Goal: Task Accomplishment & Management: Use online tool/utility

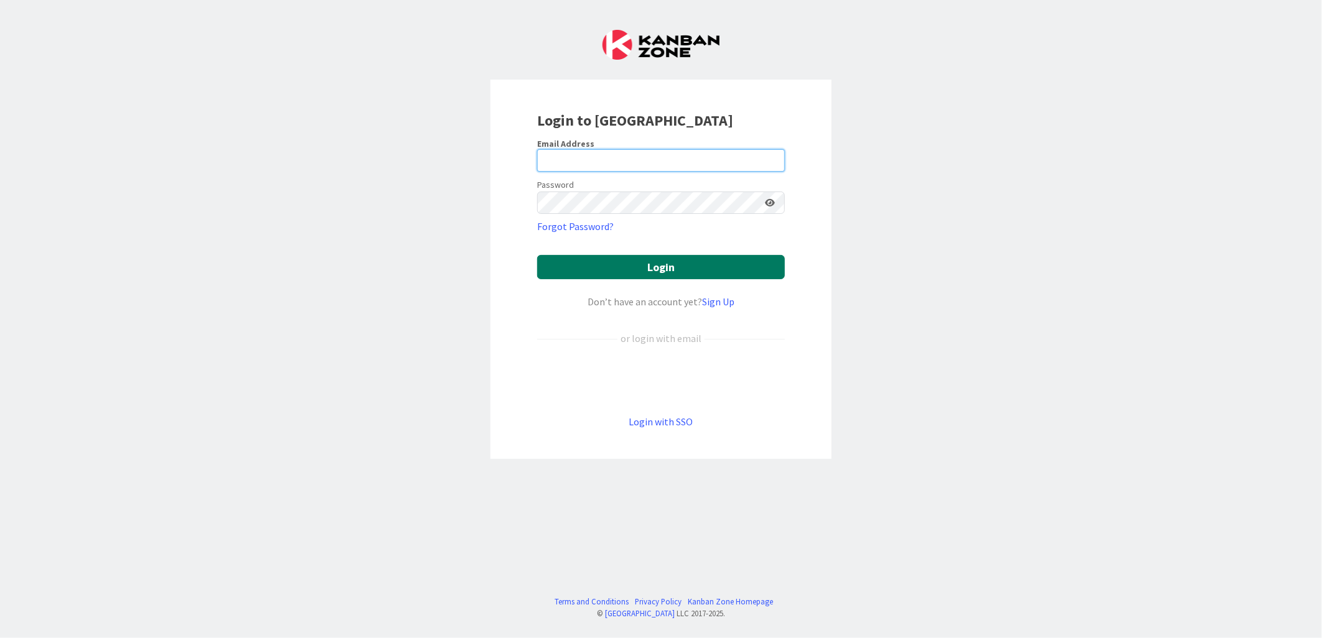
type input "[PERSON_NAME][EMAIL_ADDRESS][PERSON_NAME][DOMAIN_NAME][US_STATE]"
click at [660, 259] on button "Login" at bounding box center [661, 267] width 248 height 24
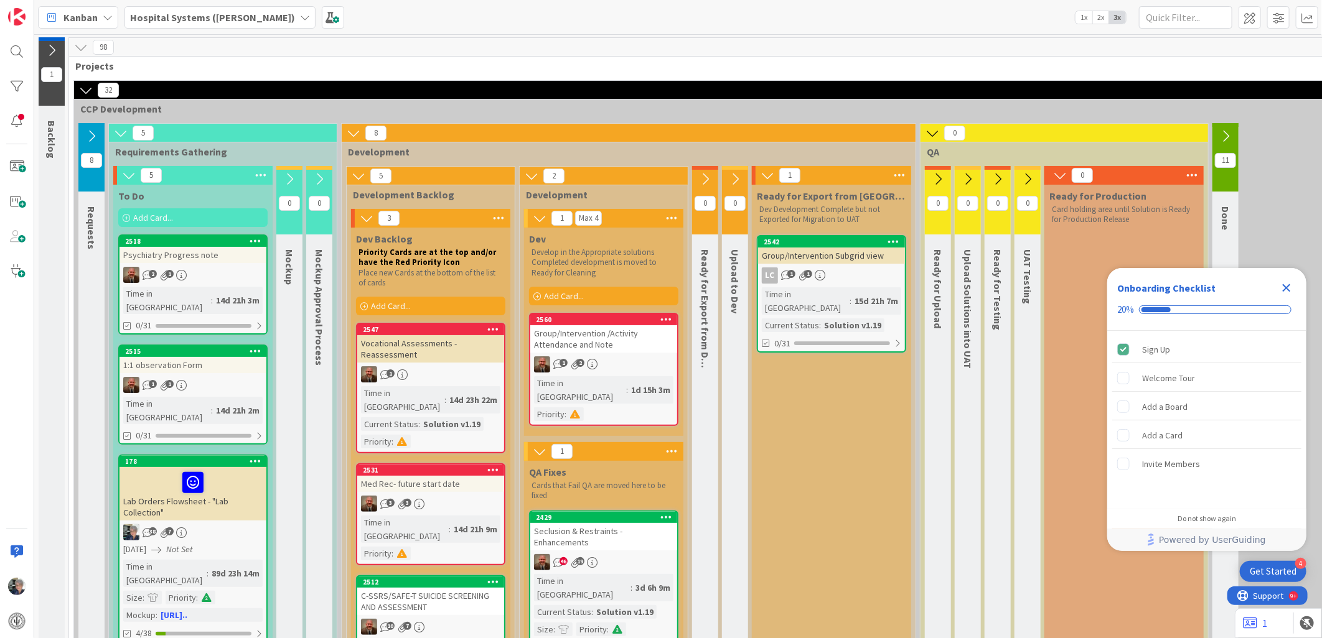
click at [90, 133] on icon at bounding box center [92, 136] width 14 height 14
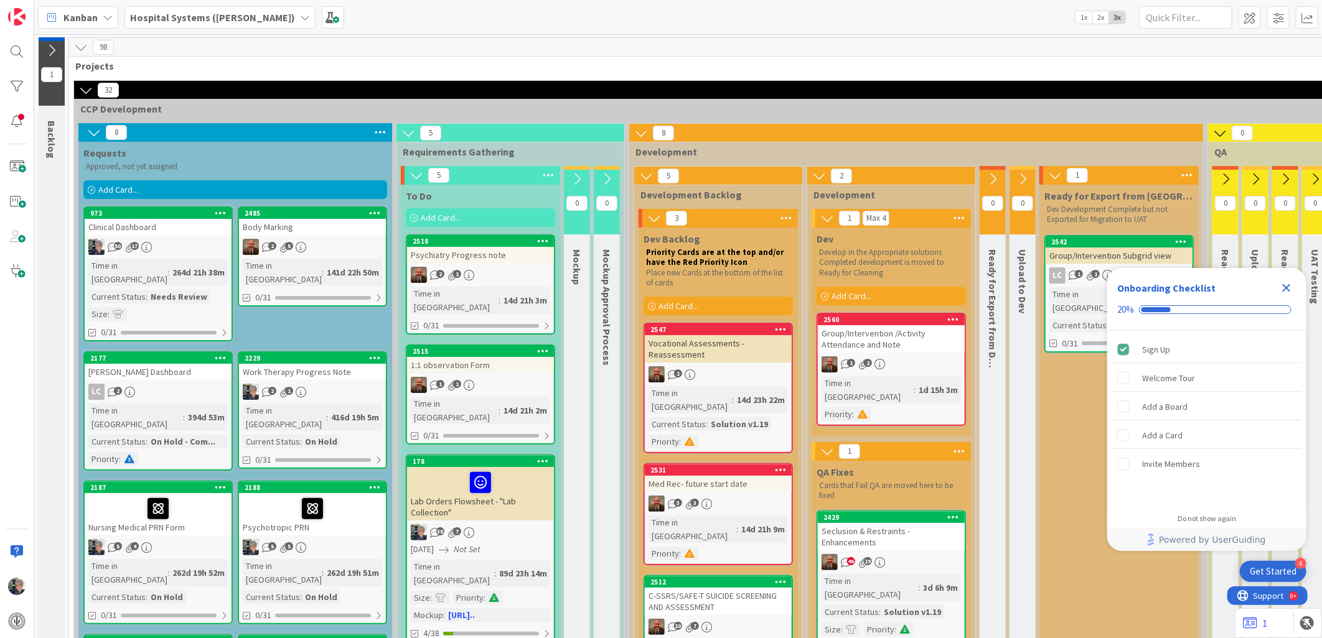
click at [300, 254] on div "2 5" at bounding box center [312, 247] width 147 height 16
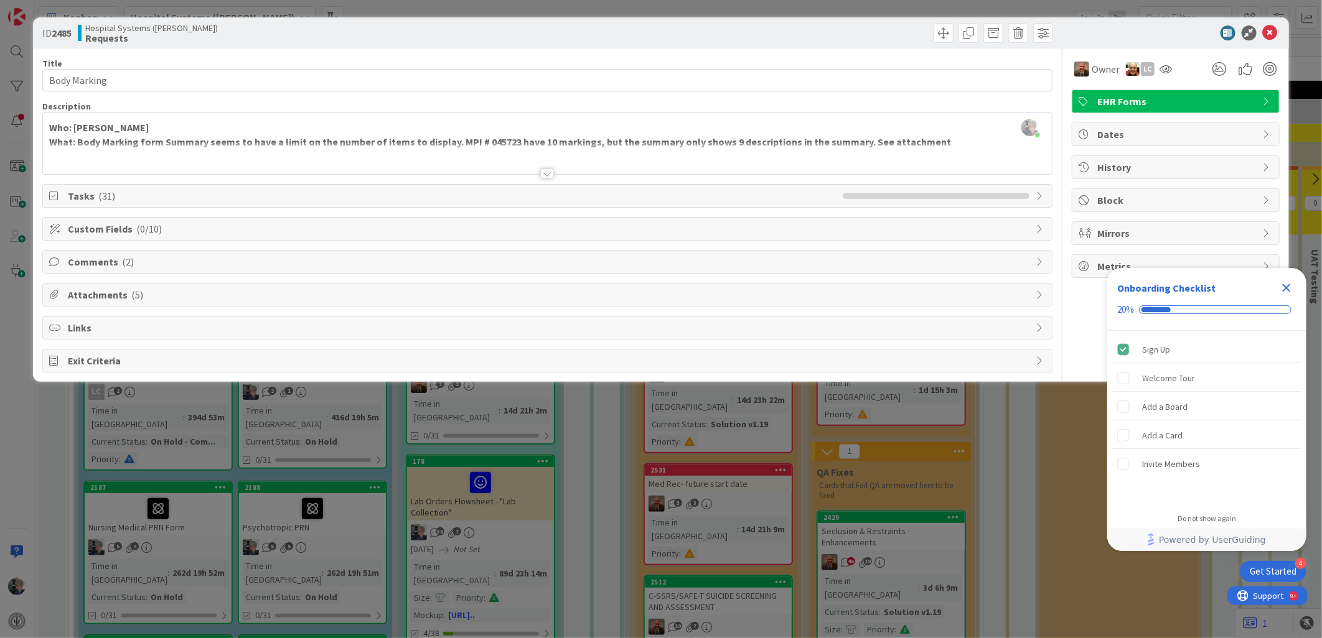
click at [108, 292] on span "Attachments ( 5 )" at bounding box center [548, 294] width 961 height 15
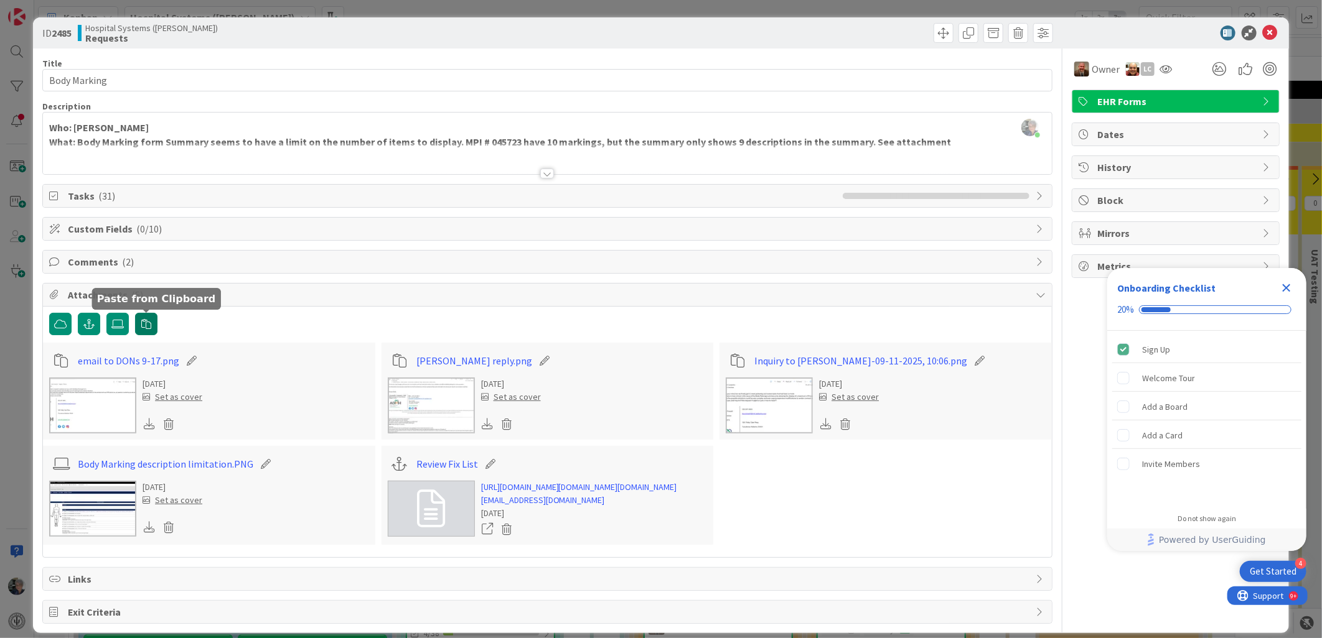
click at [142, 325] on icon "button" at bounding box center [146, 324] width 10 height 10
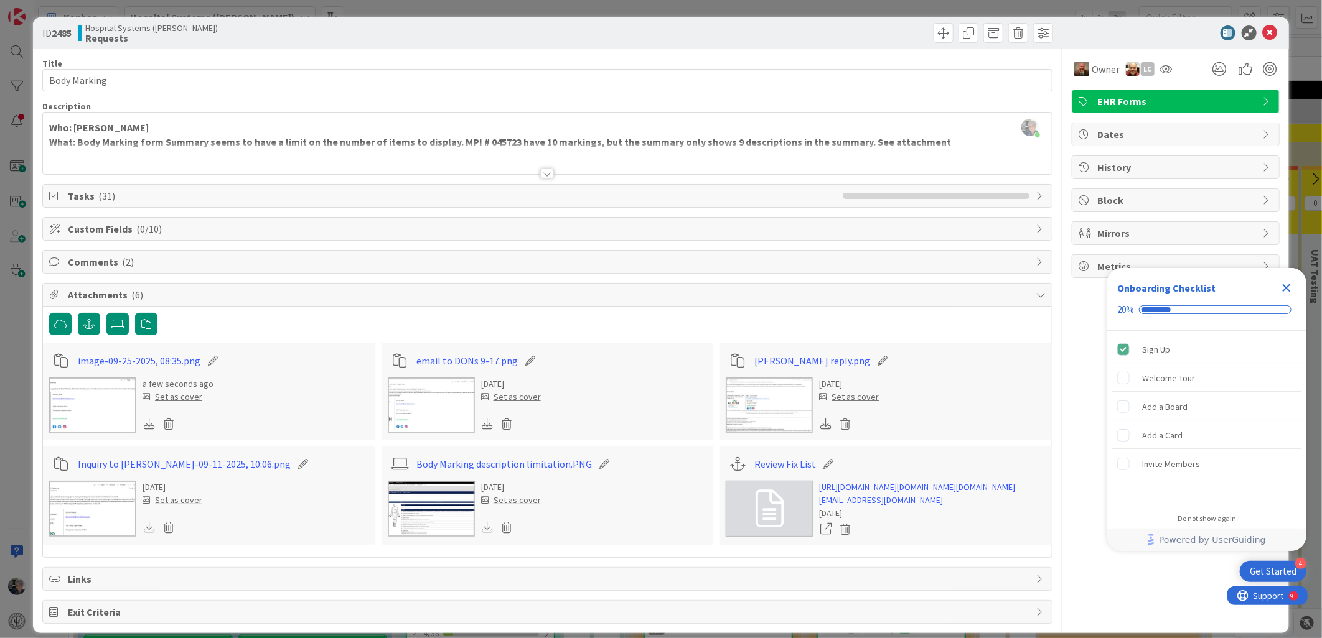
click at [208, 358] on icon at bounding box center [212, 361] width 17 height 12
drag, startPoint x: 189, startPoint y: 361, endPoint x: 196, endPoint y: 363, distance: 7.3
click at [196, 363] on input "image-09-25-2025, 08:35" at bounding box center [147, 361] width 139 height 22
click at [110, 358] on input "image-09-25-2025" at bounding box center [147, 361] width 139 height 22
type input "Re reply from [PERSON_NAME]-09-25-2025"
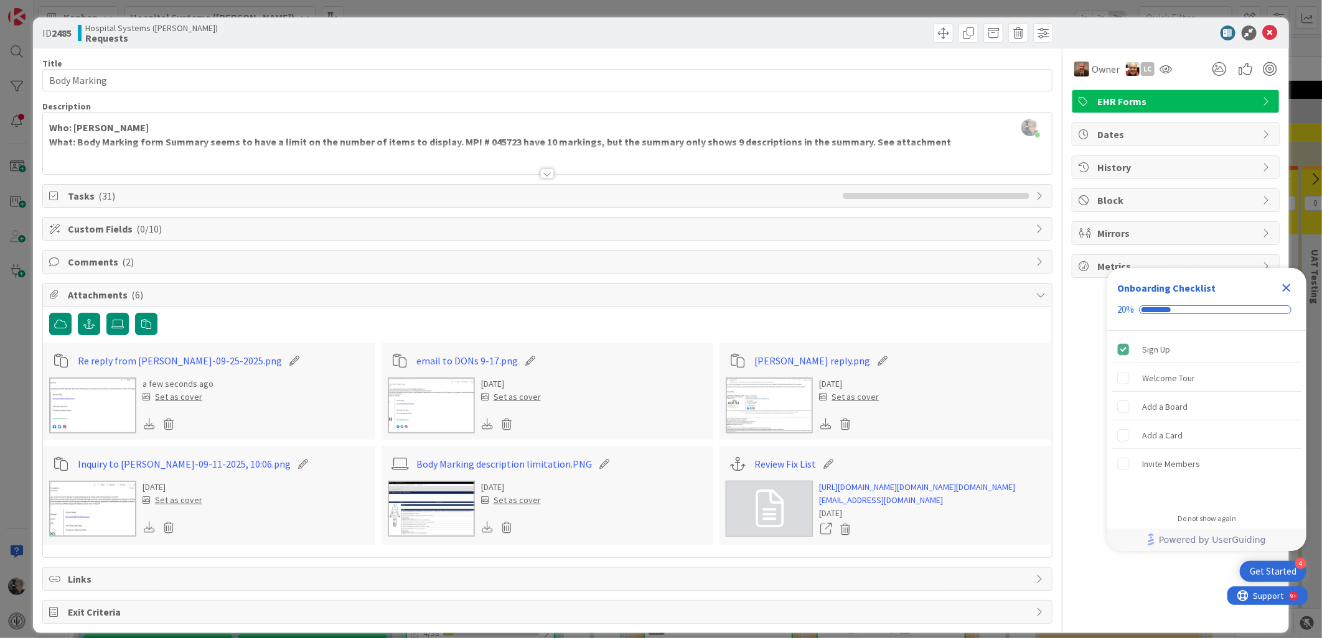
click at [101, 258] on span "Comments ( 2 )" at bounding box center [548, 262] width 961 height 15
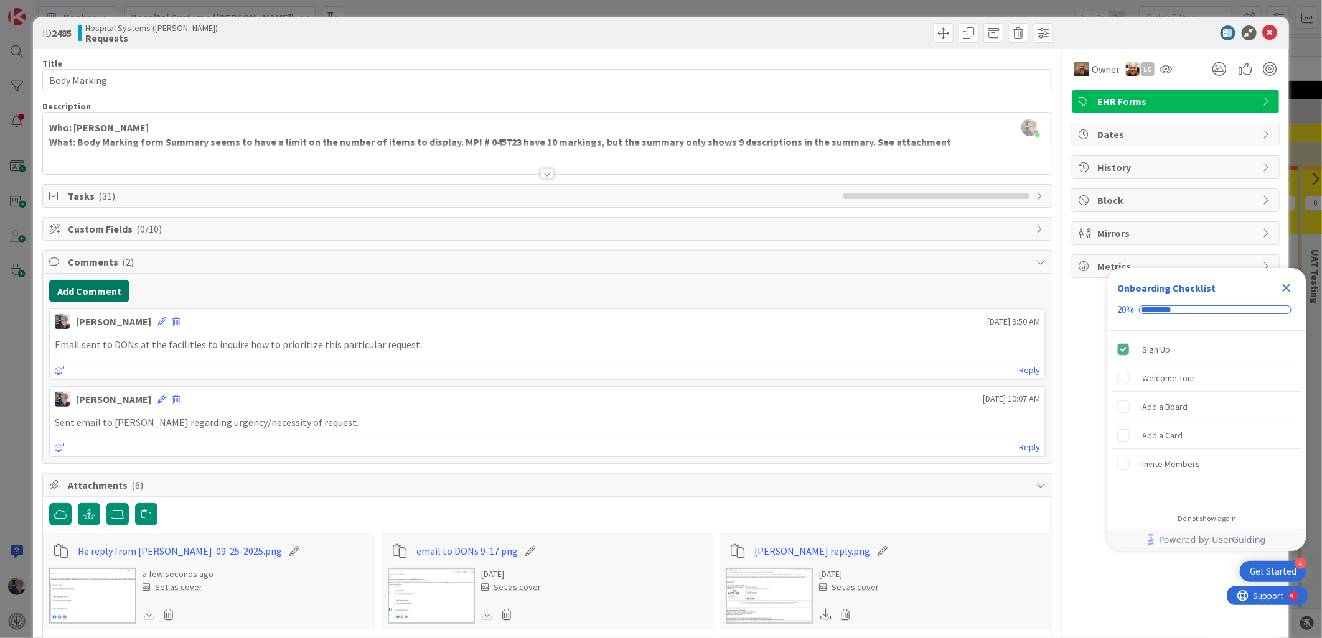
click at [100, 286] on button "Add Comment" at bounding box center [89, 291] width 80 height 22
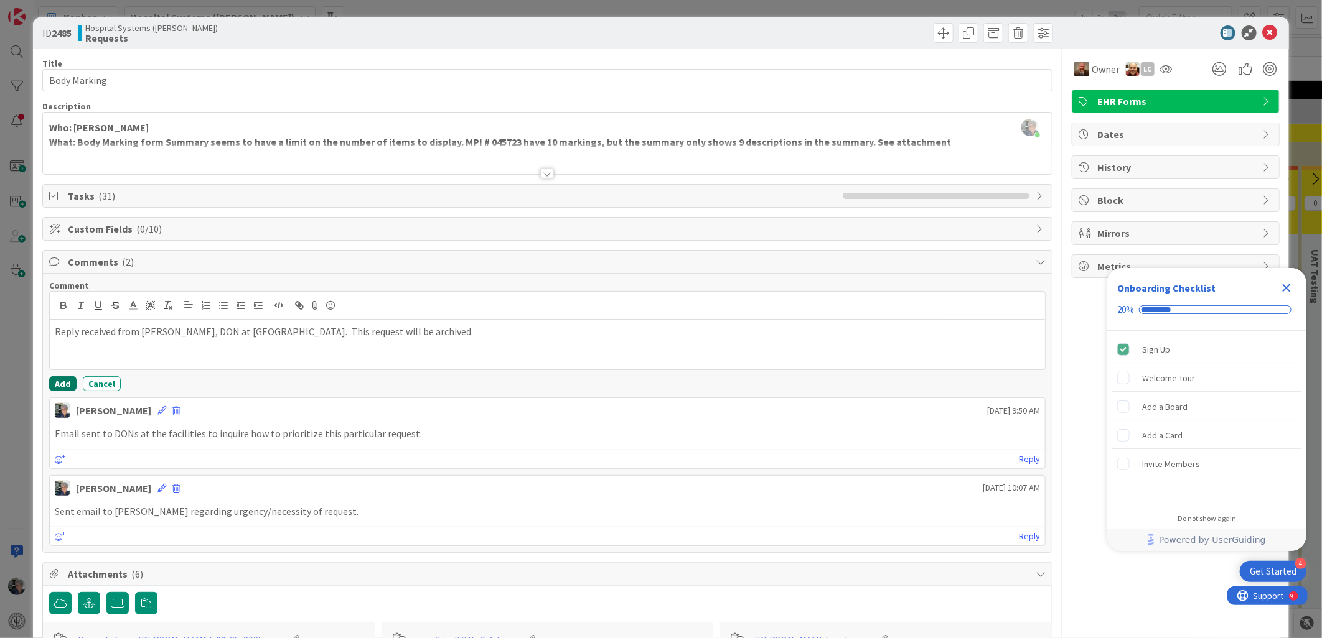
click at [67, 380] on button "Add" at bounding box center [62, 383] width 27 height 15
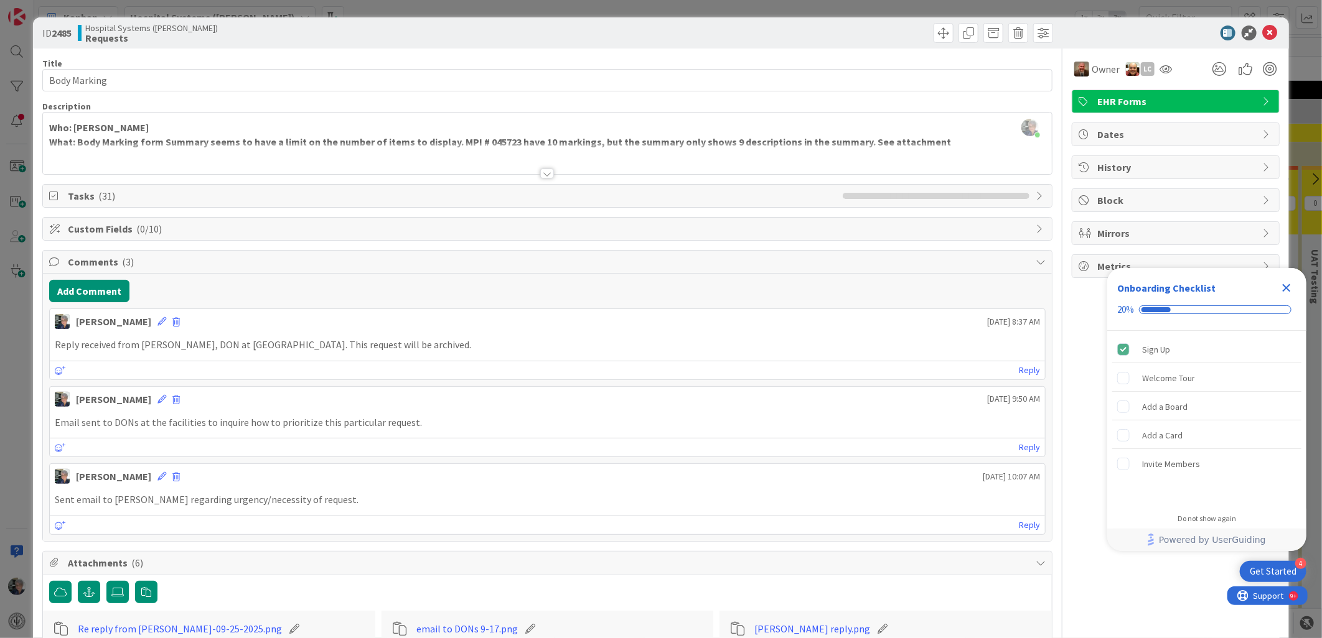
click at [543, 171] on div at bounding box center [547, 174] width 14 height 10
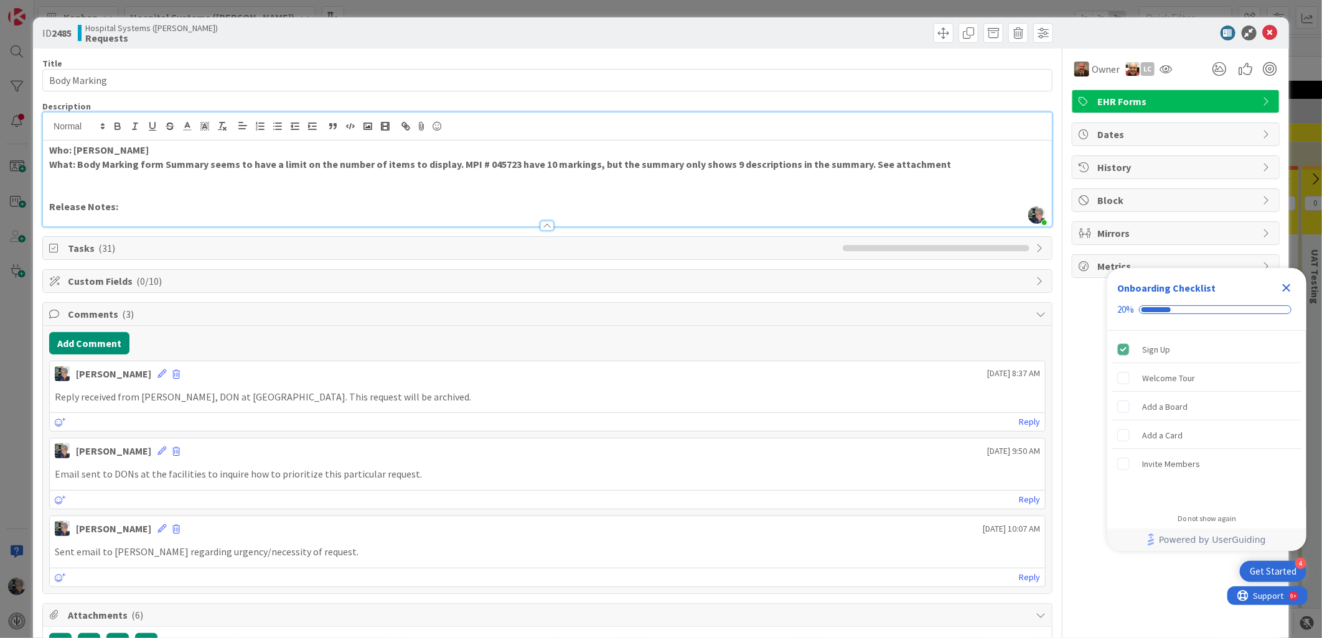
click at [447, 245] on span "Tasks ( 31 )" at bounding box center [452, 248] width 769 height 15
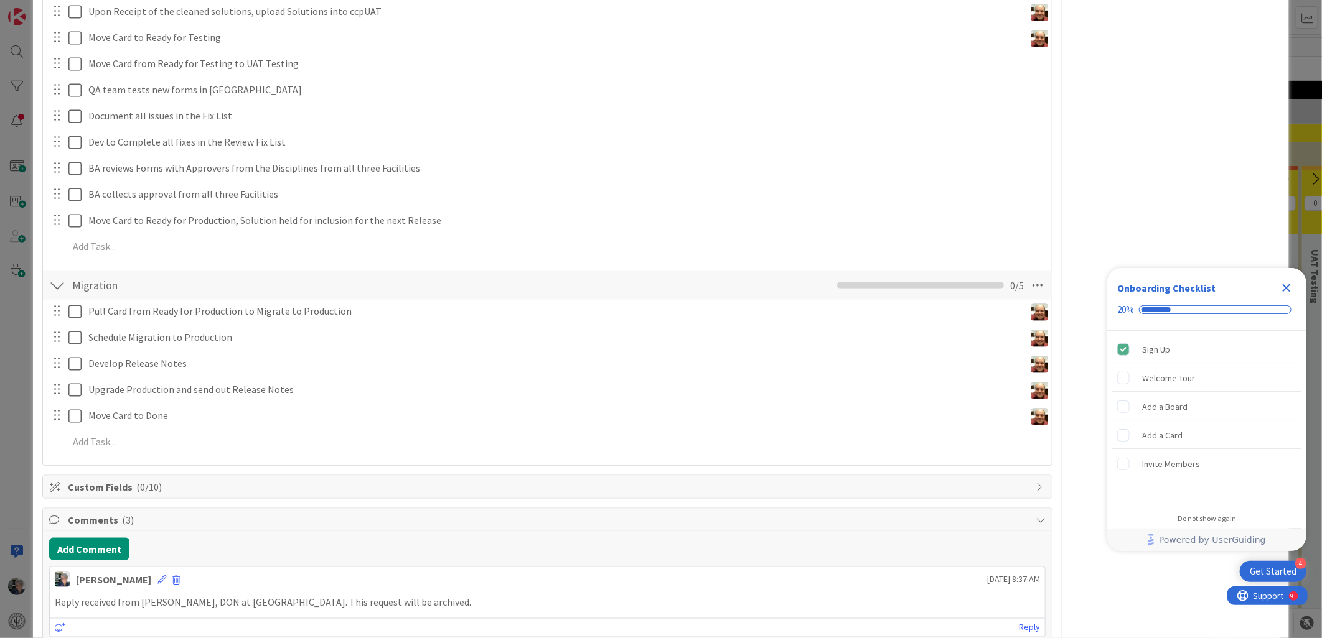
scroll to position [1245, 0]
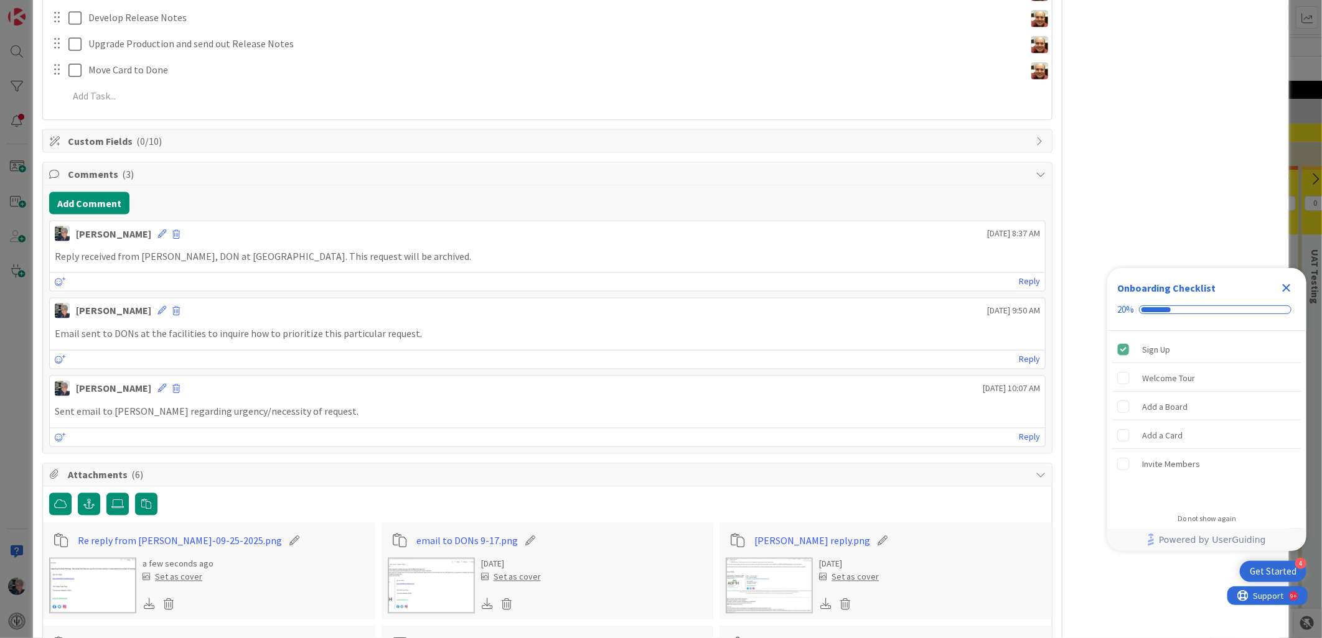
click at [97, 138] on span "Custom Fields ( 0/10 )" at bounding box center [548, 141] width 961 height 15
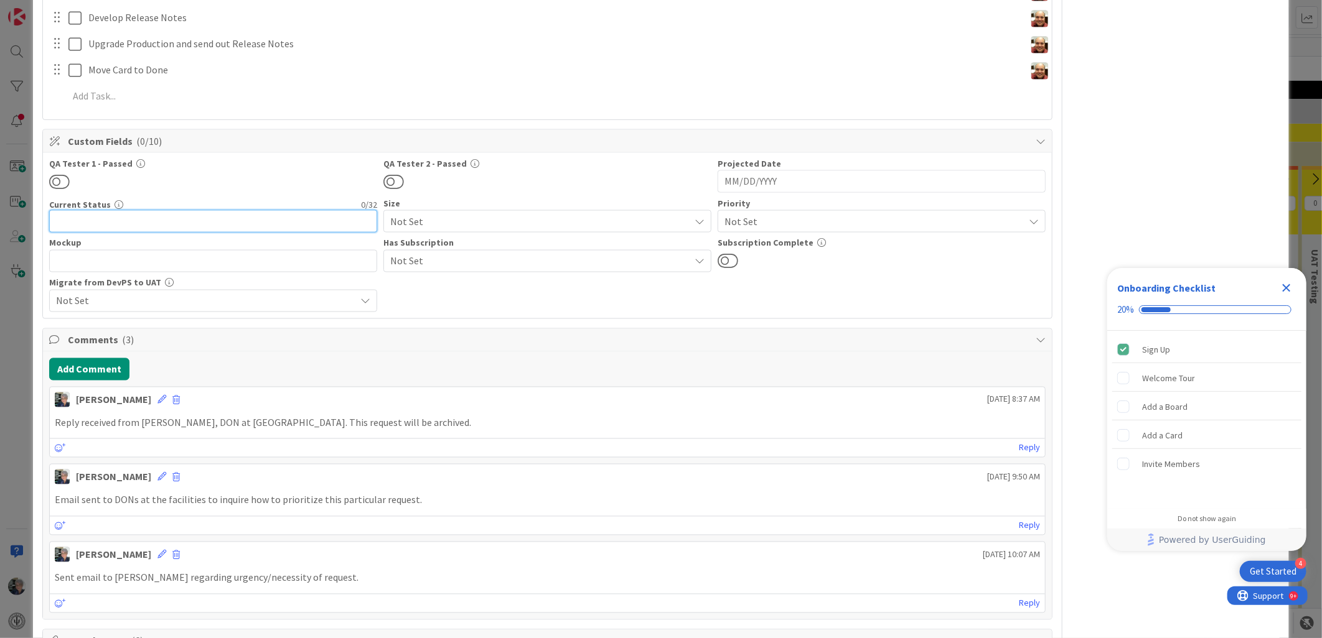
click at [131, 224] on input "text" at bounding box center [213, 221] width 328 height 22
type input "Archive"
click at [449, 292] on div "QA Tester 1 - Passed QA Tester 2 - Passed Projected Date Navigate forward to in…" at bounding box center [547, 235] width 996 height 153
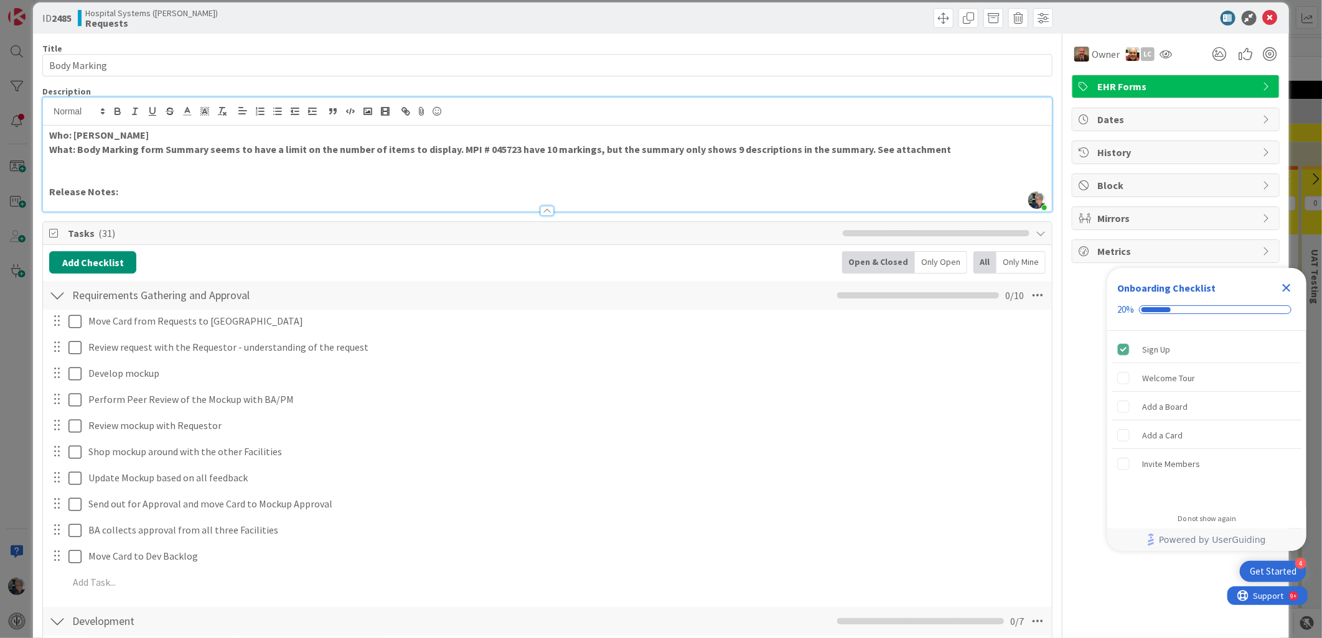
scroll to position [0, 0]
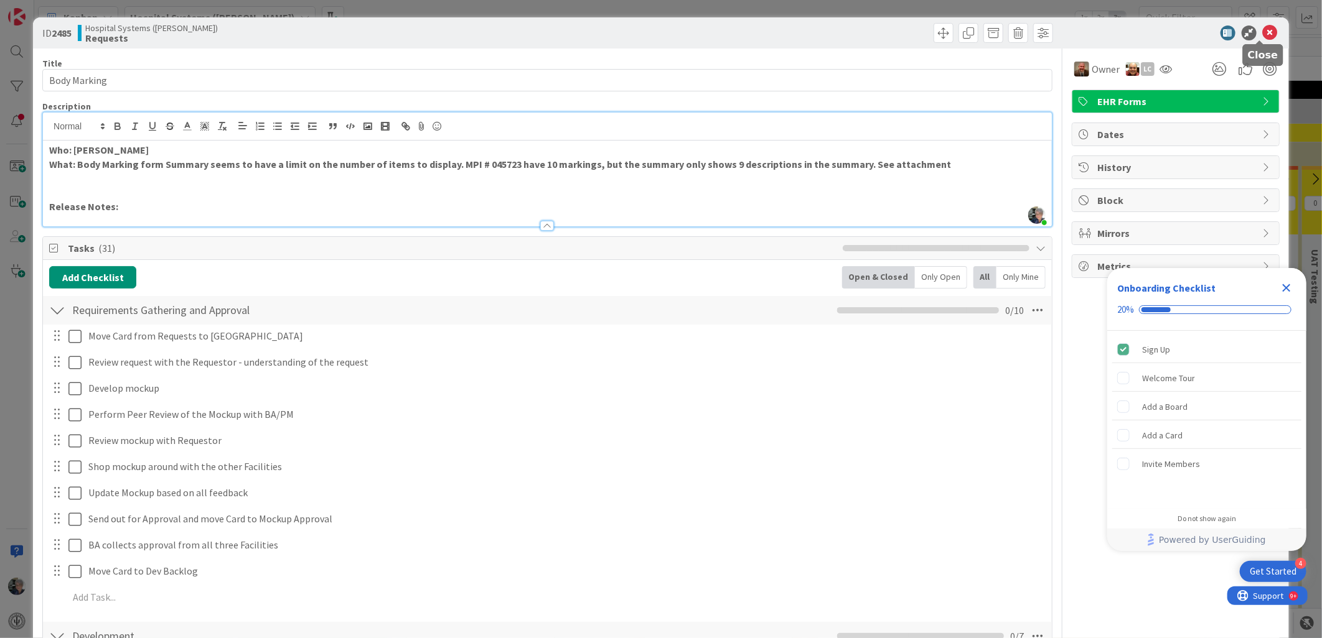
click at [1263, 27] on icon at bounding box center [1270, 33] width 15 height 15
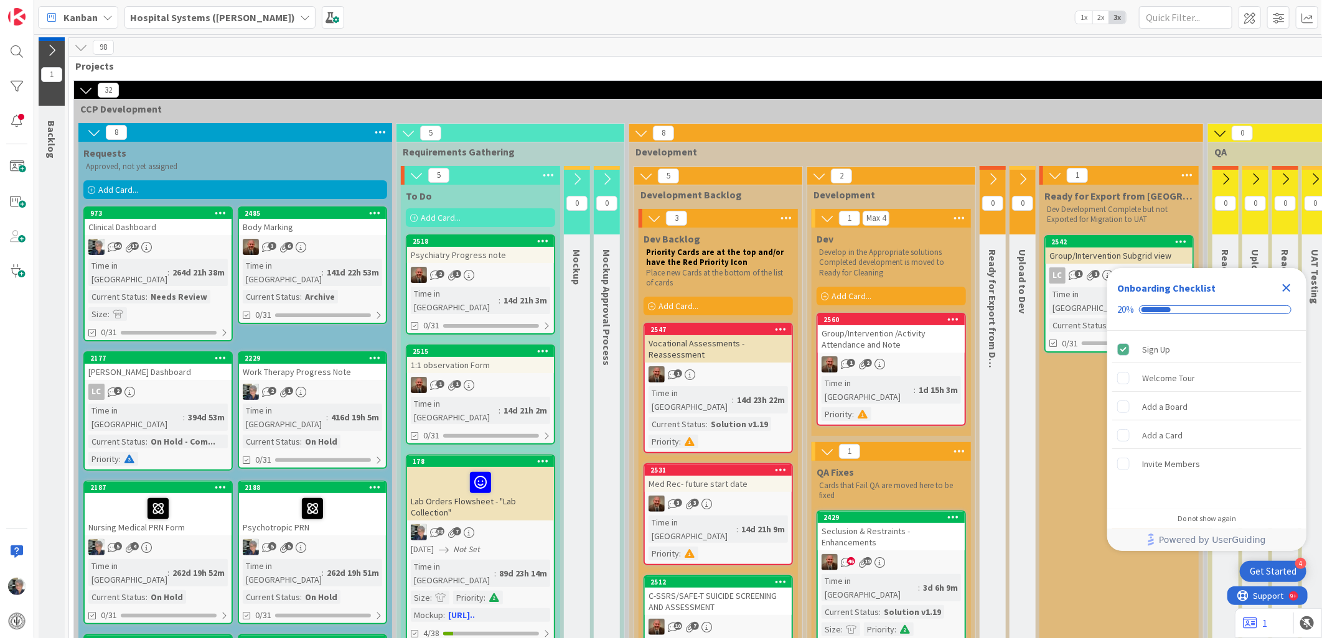
click at [641, 133] on icon at bounding box center [641, 133] width 14 height 14
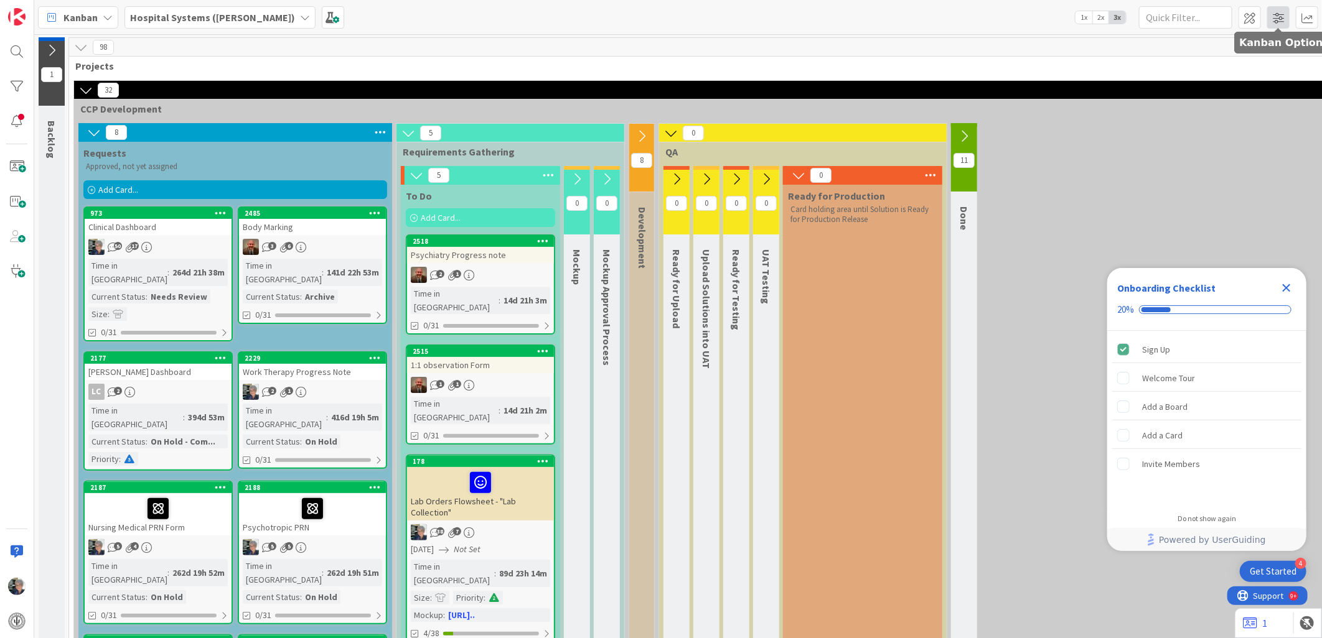
click at [1276, 14] on span at bounding box center [1278, 17] width 22 height 22
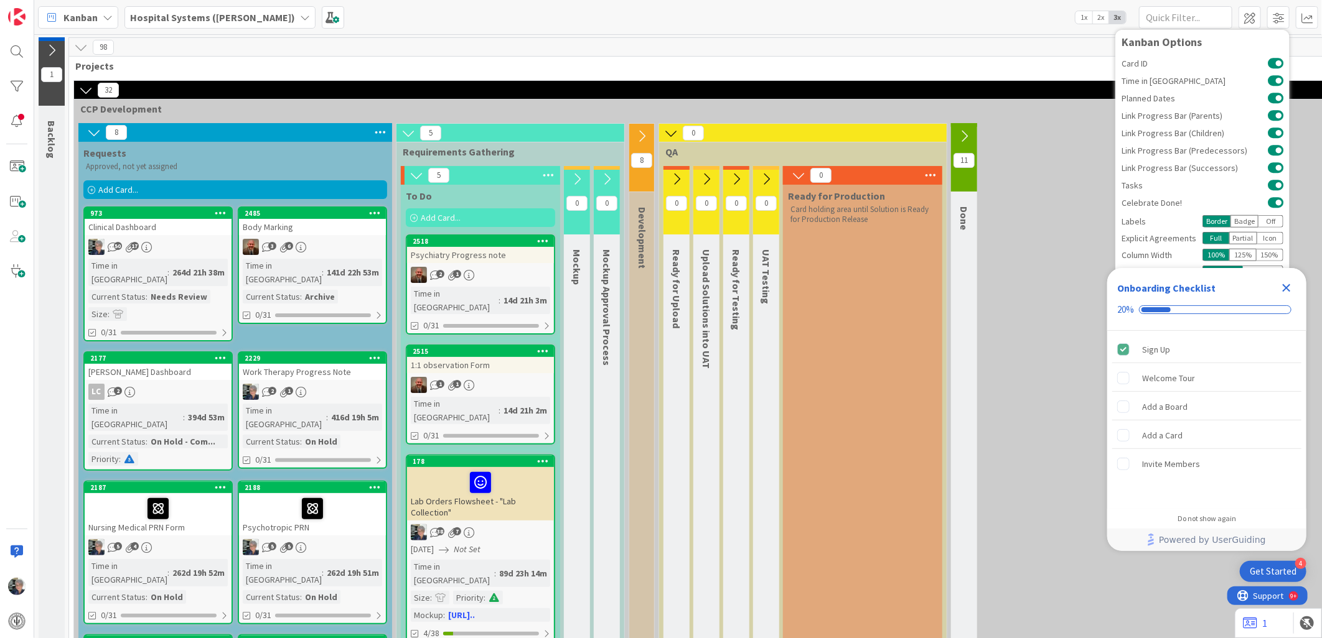
click at [1286, 286] on icon "Close Checklist" at bounding box center [1286, 288] width 15 height 15
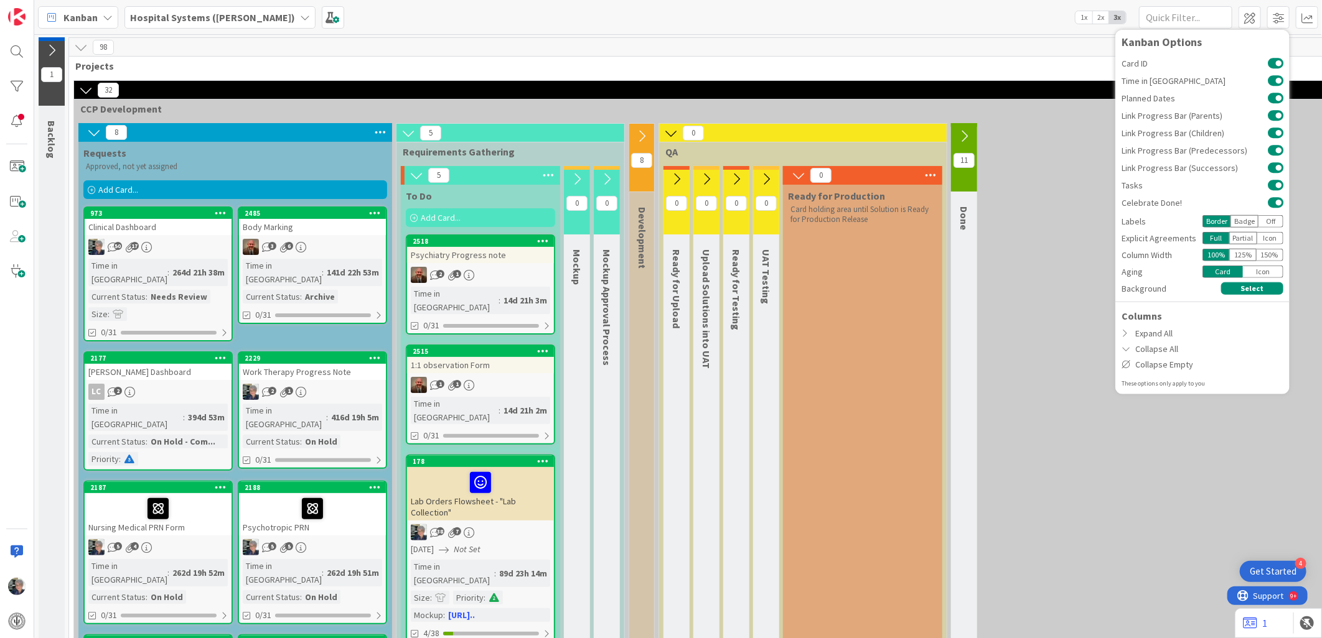
click at [1095, 131] on div "8 Requests Approved, not yet assigned Add Card... 2485 Body Marking 3 6 Time in…" at bounding box center [870, 514] width 1587 height 782
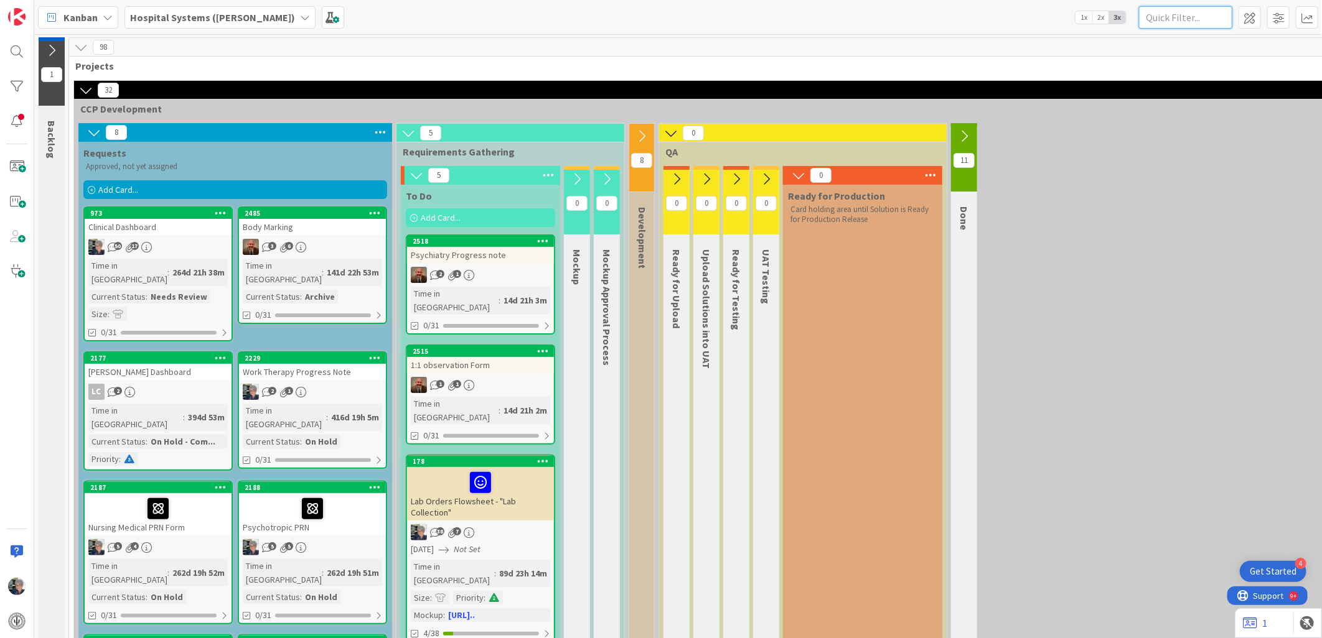
click at [1168, 14] on input "text" at bounding box center [1185, 17] width 93 height 22
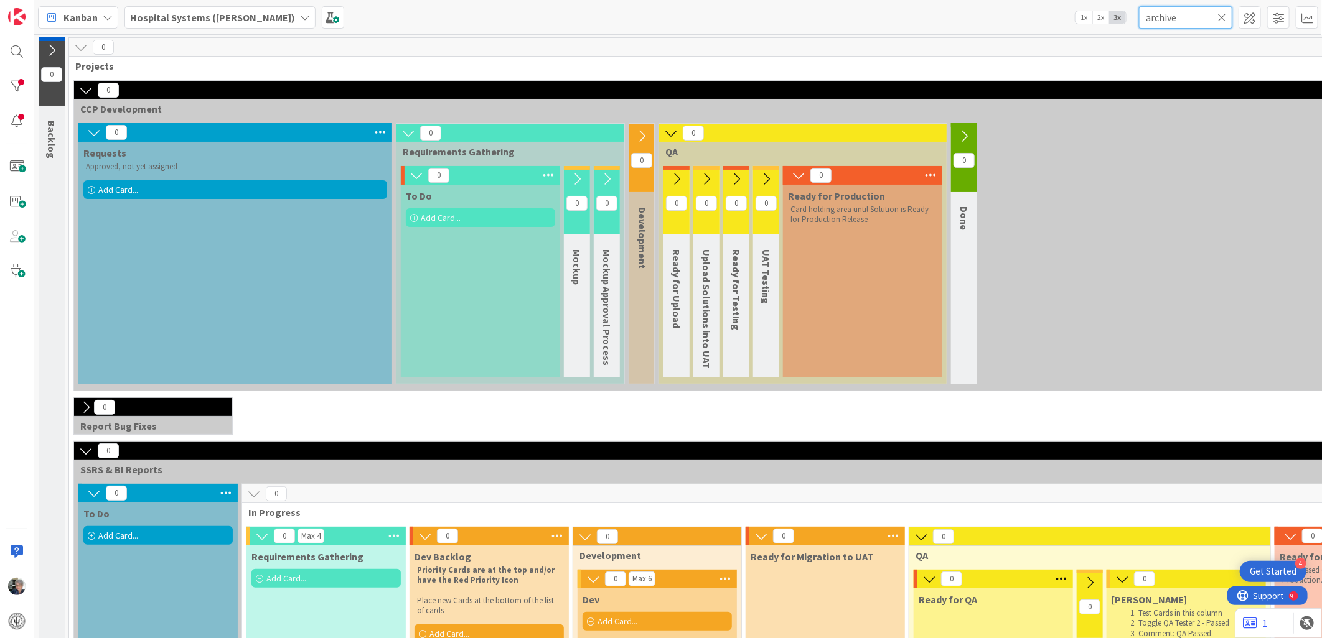
type input "archive"
click at [86, 85] on icon at bounding box center [86, 90] width 14 height 14
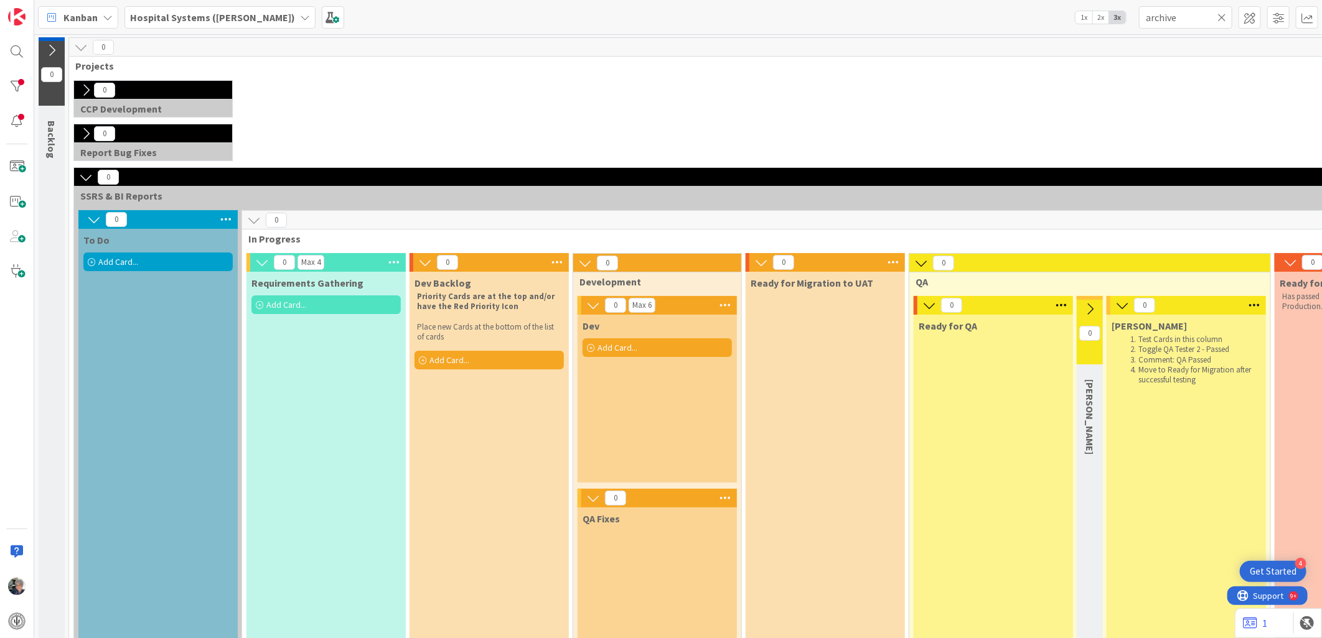
click at [85, 82] on button at bounding box center [86, 90] width 16 height 16
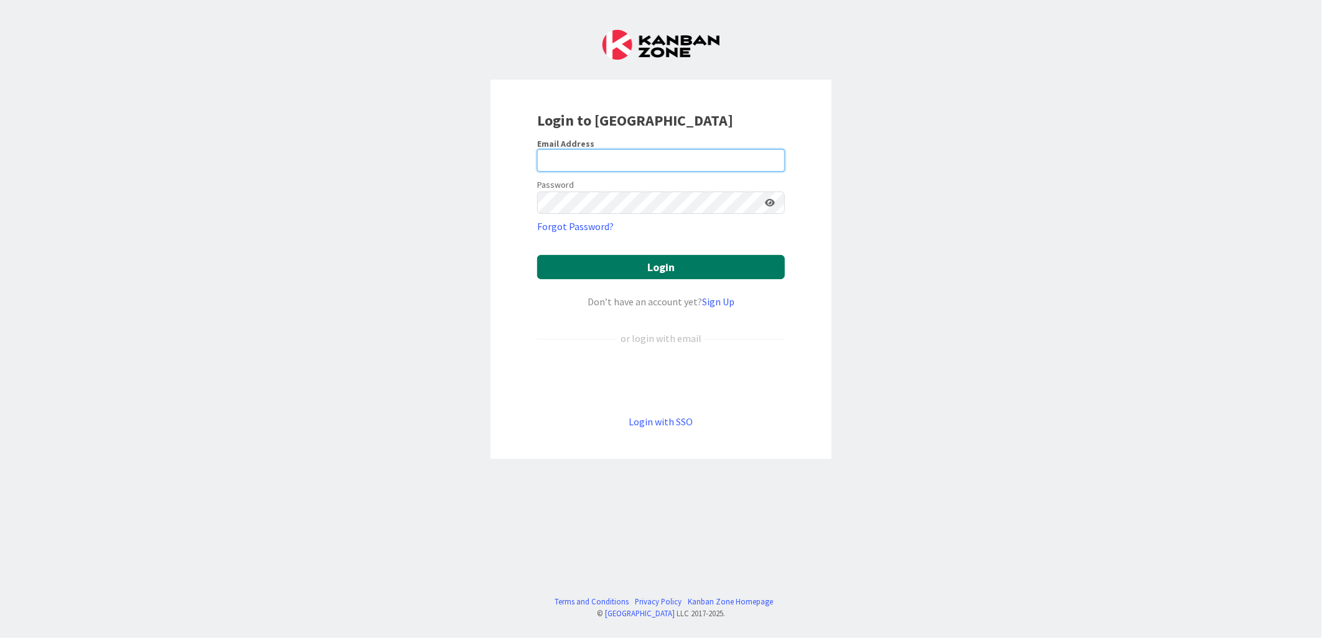
type input "[PERSON_NAME][EMAIL_ADDRESS][PERSON_NAME][DOMAIN_NAME][US_STATE]"
click at [654, 268] on button "Login" at bounding box center [661, 267] width 248 height 24
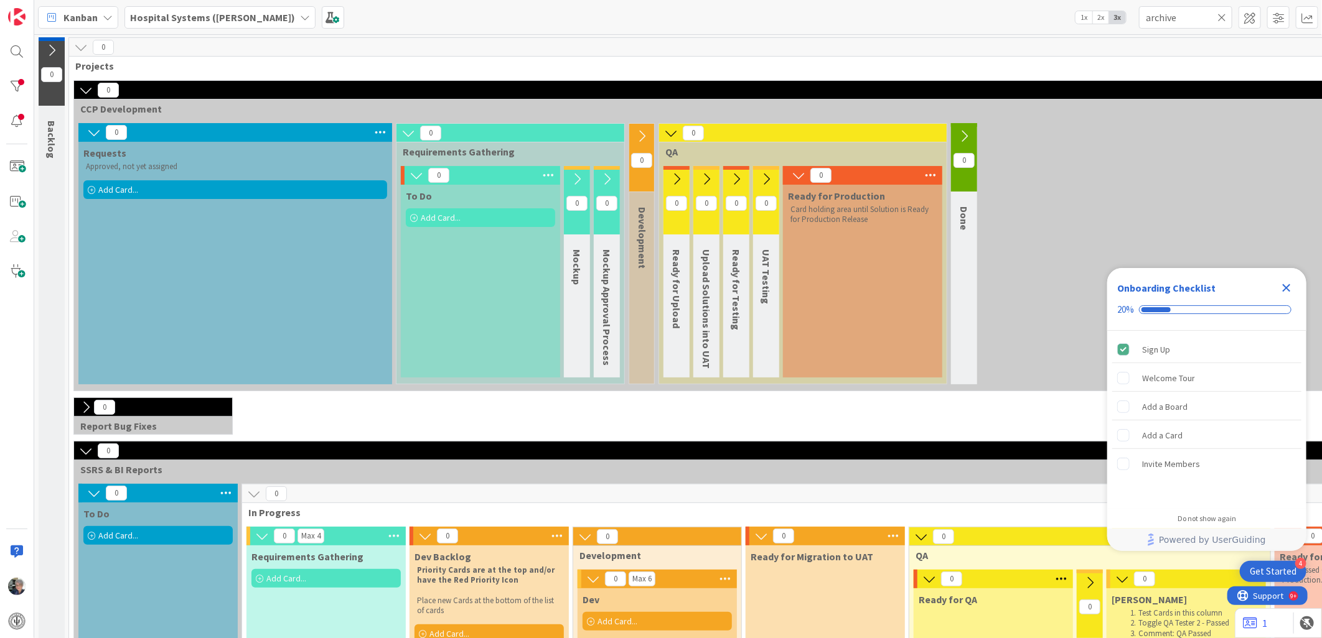
click at [92, 131] on icon at bounding box center [94, 133] width 14 height 14
